Goal: Task Accomplishment & Management: Use online tool/utility

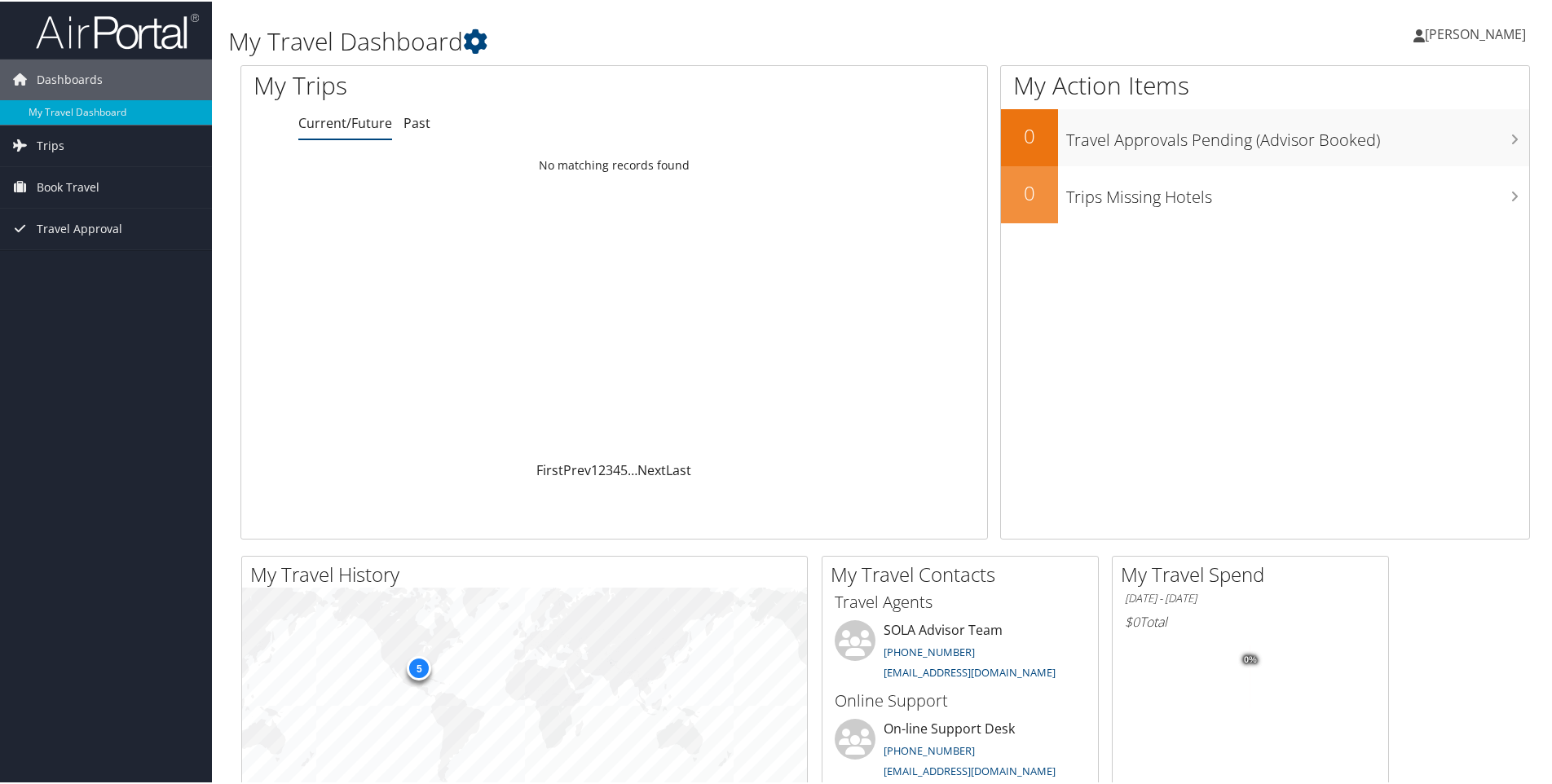
click at [16, 195] on icon at bounding box center [20, 185] width 24 height 24
click at [80, 277] on span "Travel Approval" at bounding box center [79, 277] width 86 height 41
click at [79, 245] on link "Book/Manage Online Trips" at bounding box center [105, 242] width 212 height 24
